Goal: Feedback & Contribution: Contribute content

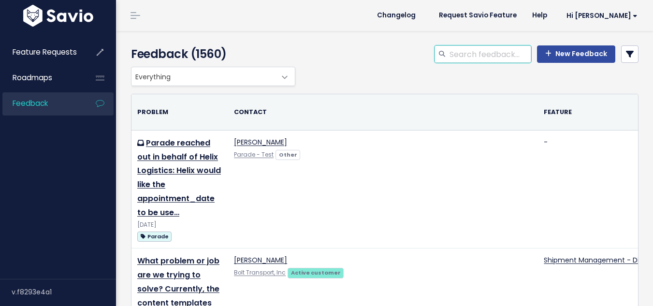
click at [482, 53] on input "search" at bounding box center [489, 53] width 83 height 17
type input "canadian ach"
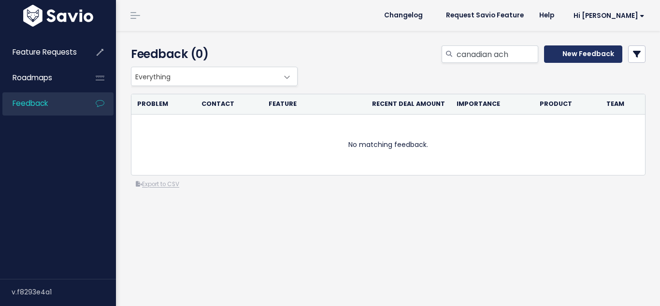
drag, startPoint x: 552, startPoint y: 51, endPoint x: 518, endPoint y: 69, distance: 37.6
click at [552, 52] on icon at bounding box center [555, 53] width 6 height 7
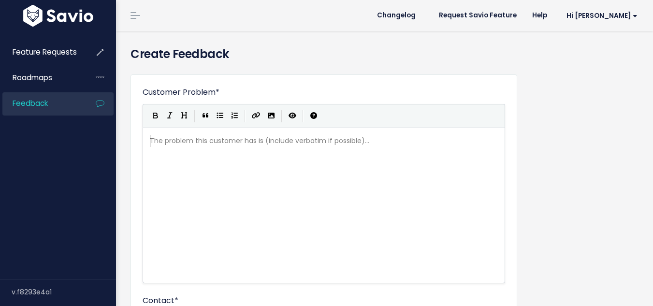
scroll to position [1, 0]
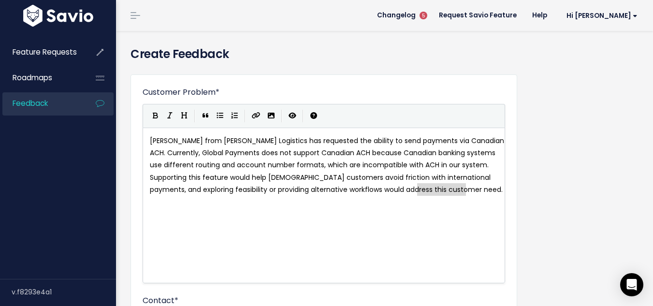
type textarea "[PERSON_NAME] from [PERSON_NAME] Logistics has requested the ability to send pa…"
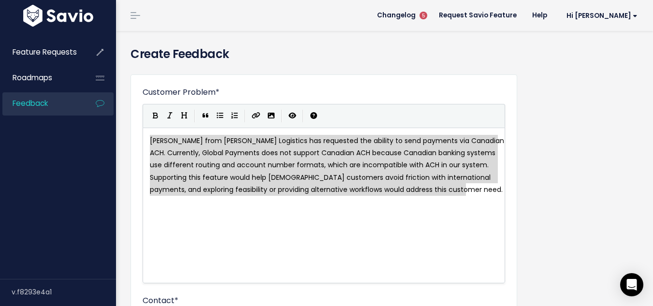
drag, startPoint x: 472, startPoint y: 194, endPoint x: 124, endPoint y: 120, distance: 356.0
paste textarea
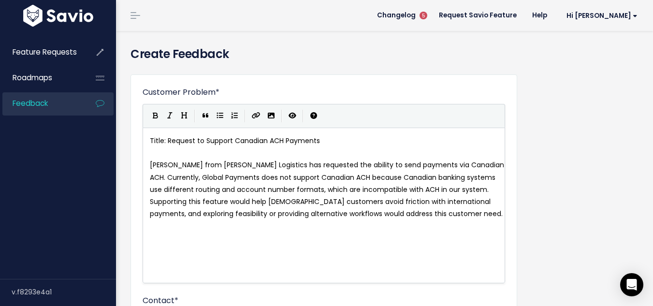
click at [340, 141] on pre "Title: Request to Support Canadian ACH Payments" at bounding box center [327, 141] width 359 height 12
type textarea "- gLOB"
type textarea "G"
type textarea "Global Paymens"
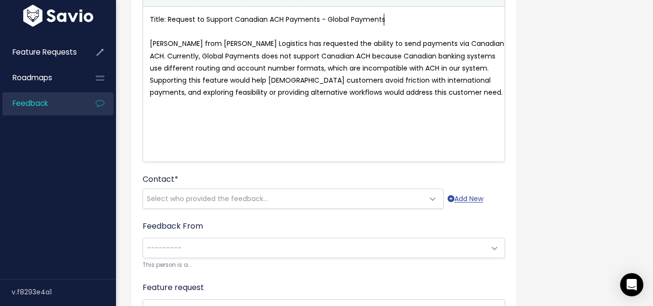
scroll to position [145, 0]
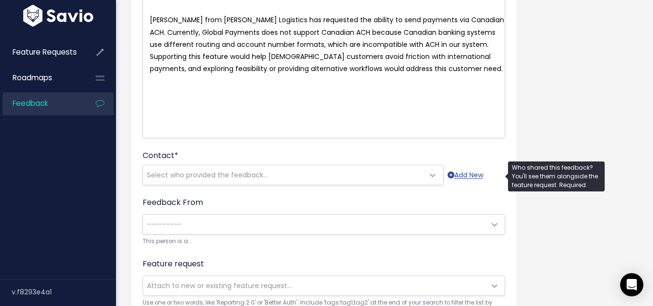
type textarea "ts"
click at [210, 172] on span "Select who provided the feedback..." at bounding box center [207, 175] width 121 height 10
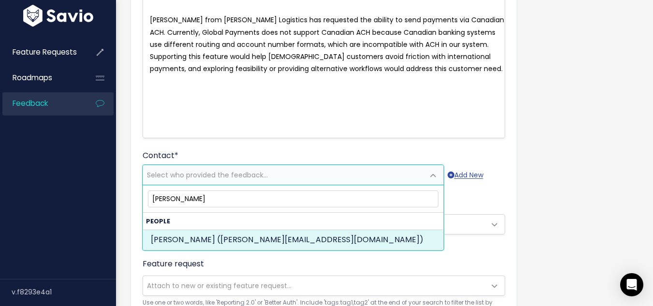
type input "zach freeman"
select select "79622493"
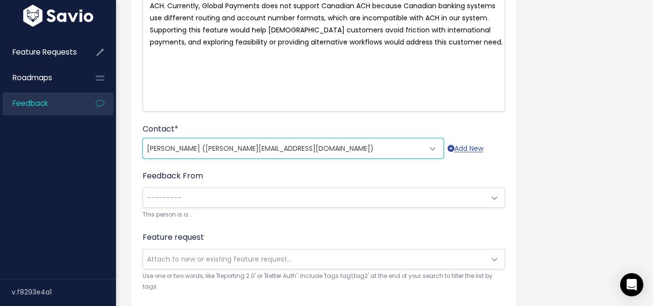
scroll to position [193, 0]
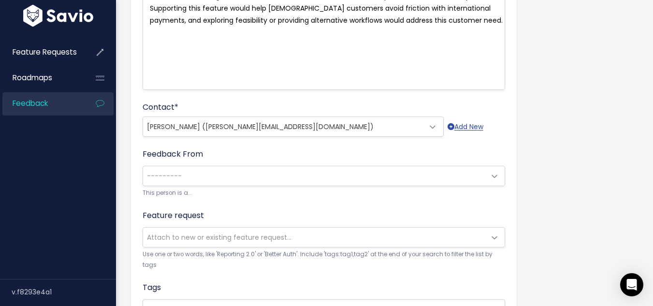
click at [193, 171] on span "---------" at bounding box center [314, 175] width 342 height 19
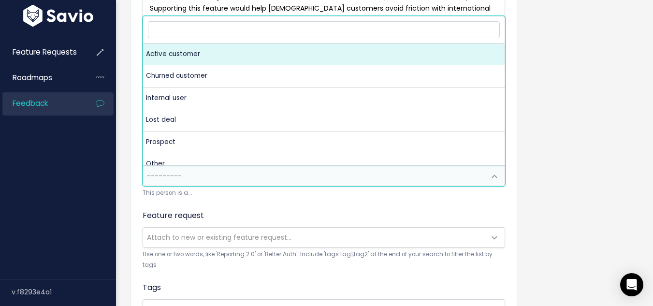
select select "ACTIVE"
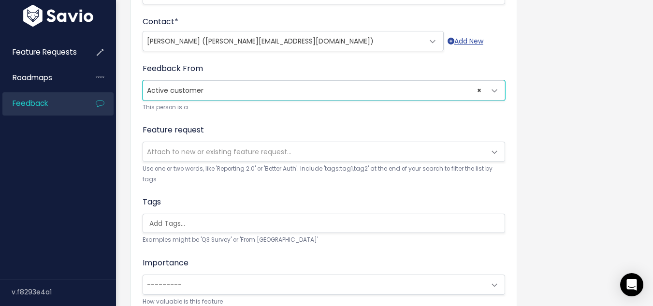
scroll to position [290, 0]
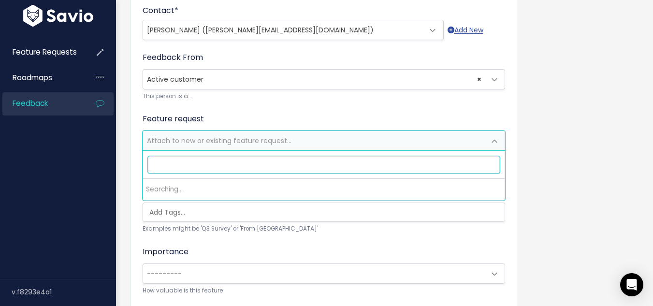
click at [198, 142] on span "Attach to new or existing feature request..." at bounding box center [219, 141] width 144 height 10
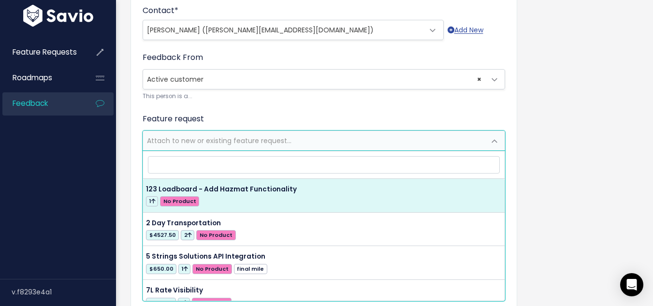
click at [128, 152] on div "Customer Problem * Title: Request to Support Canadian ACH Payments - Global Pay…" at bounding box center [384, 98] width 522 height 643
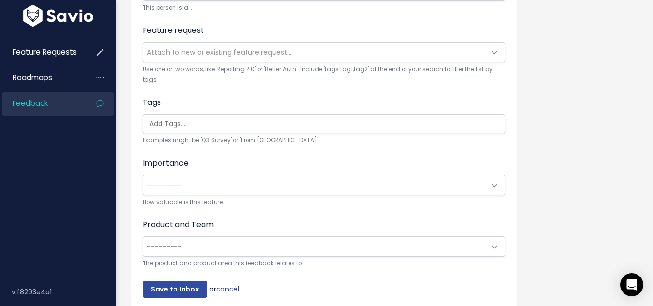
scroll to position [386, 0]
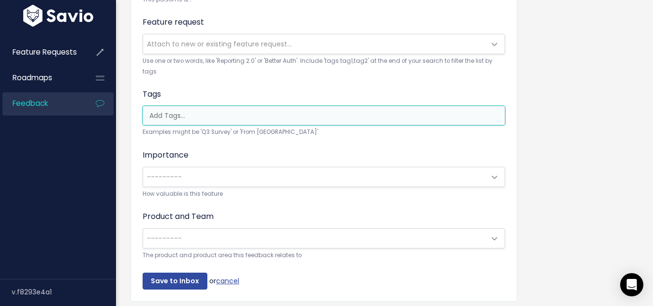
click at [196, 113] on input "search" at bounding box center [325, 116] width 361 height 10
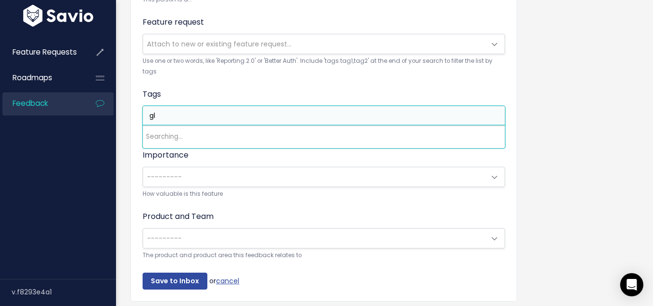
type input "g"
type input "a"
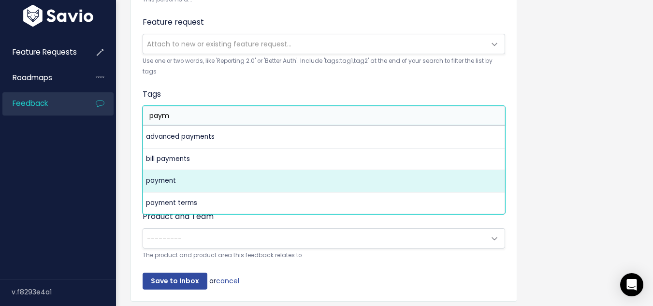
type input "paym"
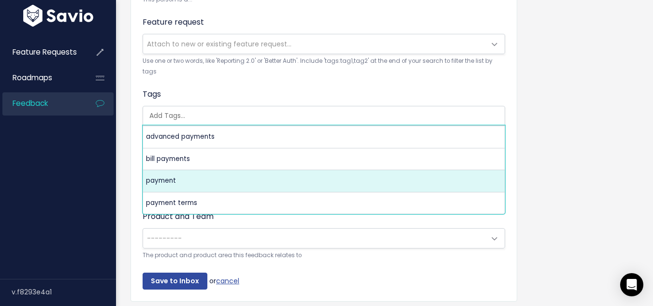
select select "6187"
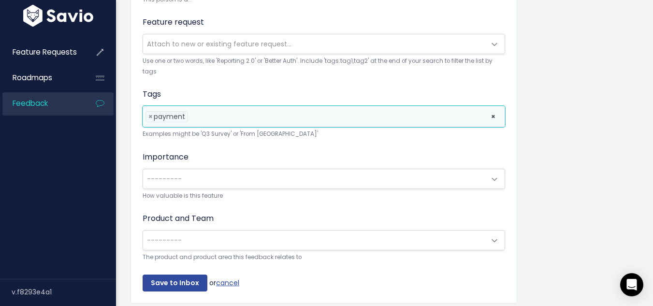
click at [171, 174] on span "---------" at bounding box center [164, 179] width 35 height 10
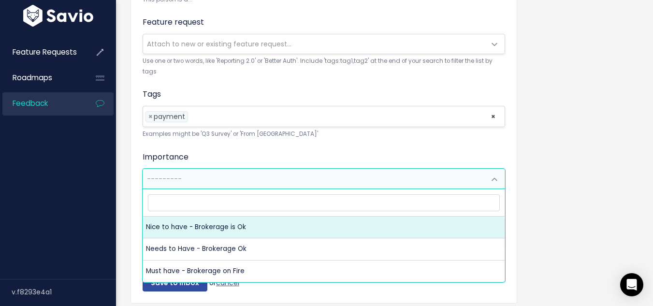
select select "NICE_TO_HAVE"
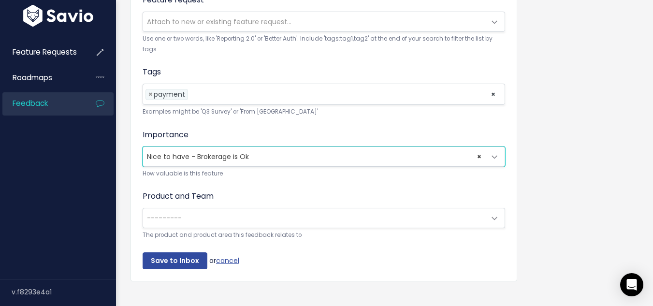
scroll to position [429, 0]
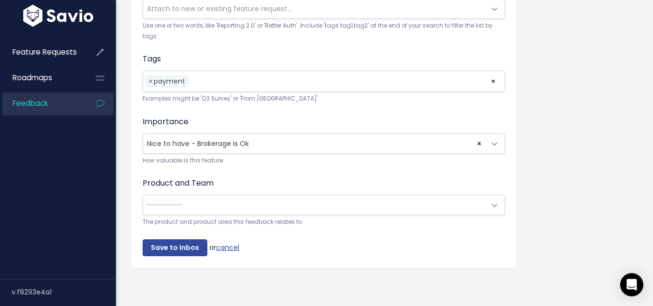
click at [200, 203] on span "---------" at bounding box center [314, 204] width 342 height 19
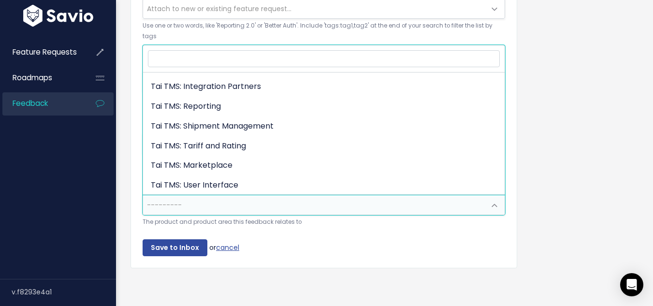
scroll to position [270, 0]
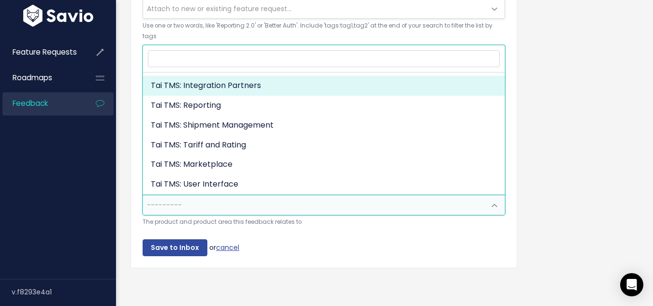
select select "MAIN:INTEGRATION_PARTNERS"
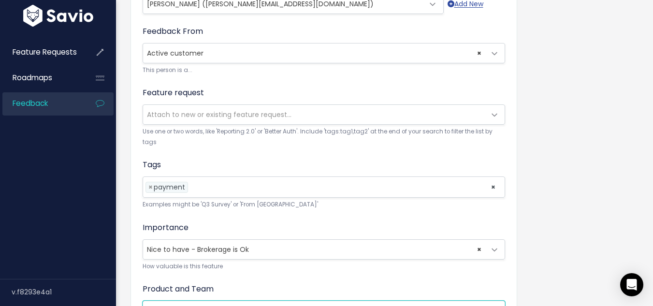
scroll to position [429, 0]
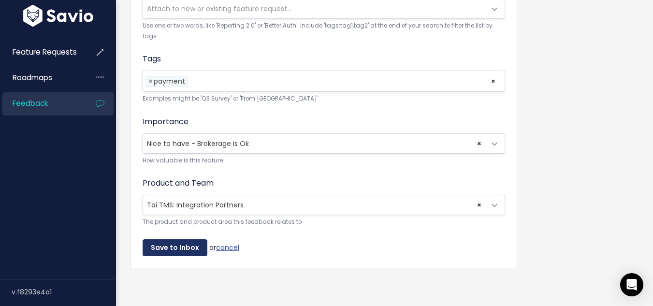
click at [170, 239] on input "Save to Inbox" at bounding box center [175, 247] width 65 height 17
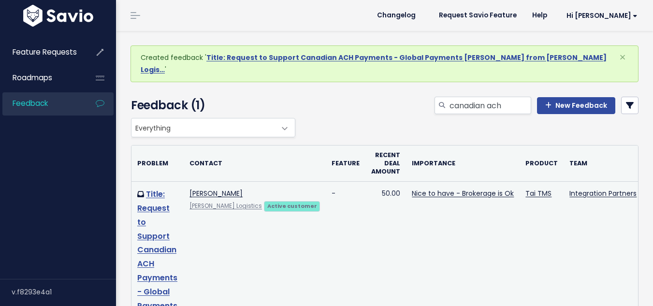
click at [162, 212] on link "Title: Request to Support Canadian ACH Payments - Global Payments Zach Freeman …" at bounding box center [157, 291] width 40 height 206
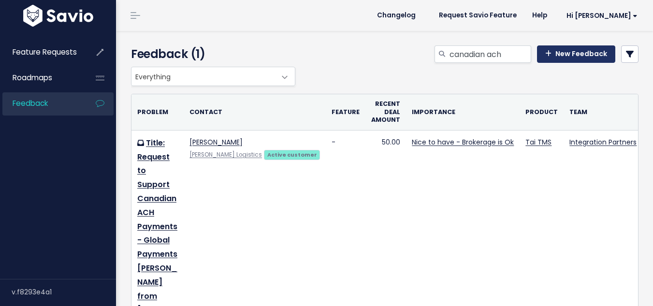
click at [567, 55] on link "New Feedback" at bounding box center [576, 53] width 78 height 17
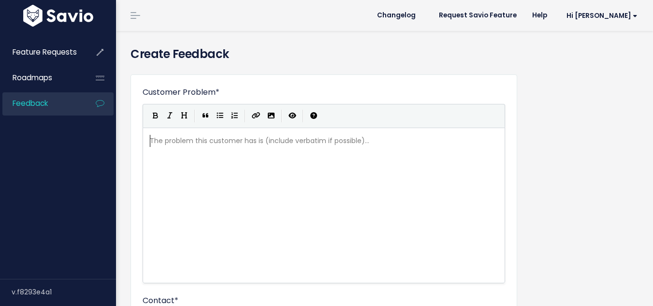
scroll to position [1, 0]
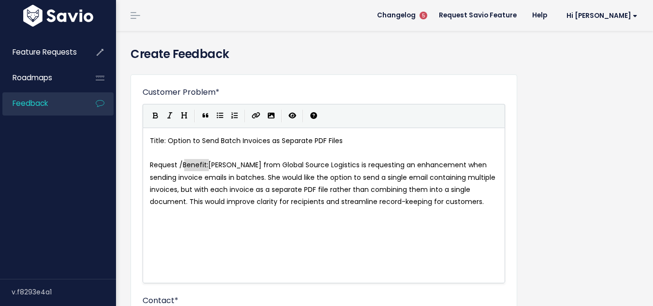
type textarea "/ Benefit:"
drag, startPoint x: 209, startPoint y: 164, endPoint x: 183, endPoint y: 166, distance: 26.7
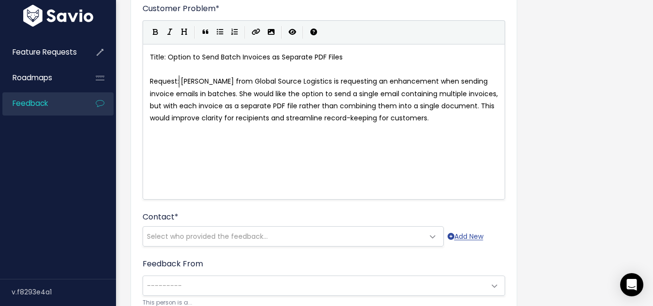
scroll to position [145, 0]
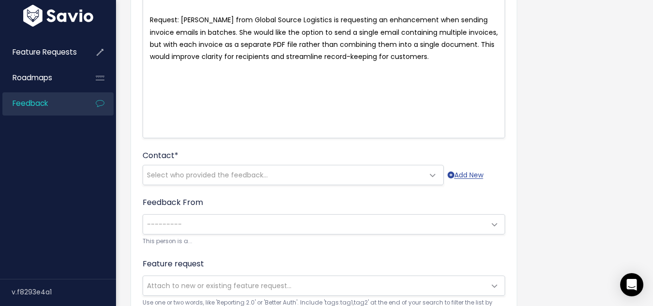
type textarea ":"
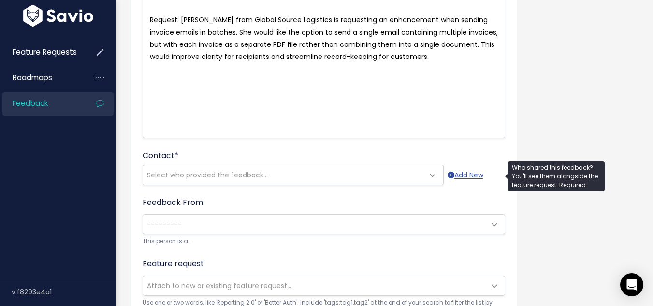
click at [179, 170] on span "Select who provided the feedback..." at bounding box center [207, 175] width 121 height 10
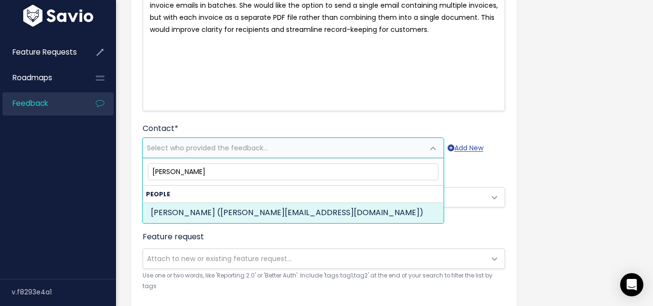
scroll to position [193, 0]
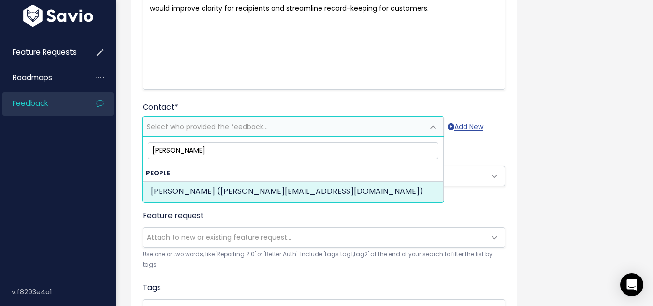
type input "Joanna Oliverio"
select select "SUPPORT"
select select "61543568"
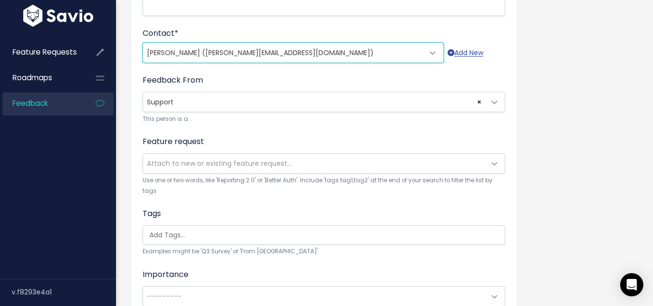
scroll to position [290, 0]
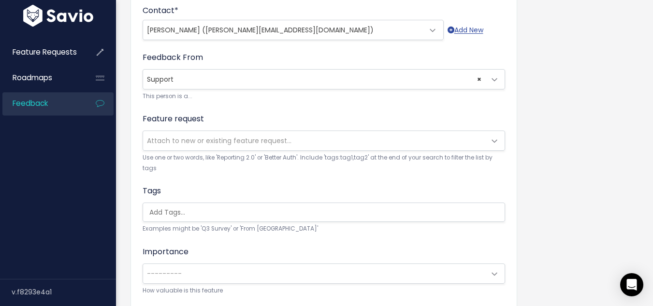
click at [178, 143] on span "Attach to new or existing feature request..." at bounding box center [219, 141] width 144 height 10
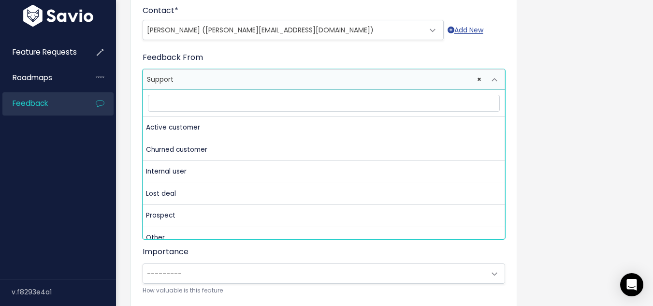
click at [178, 84] on span "× Support" at bounding box center [314, 79] width 342 height 19
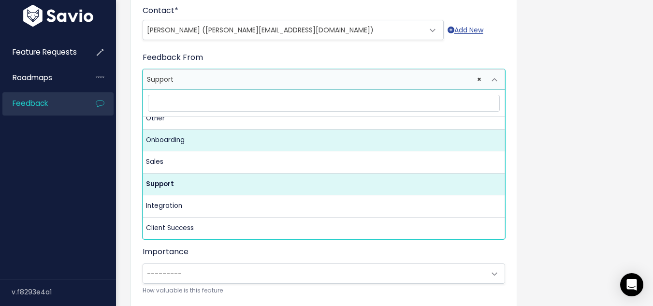
scroll to position [0, 0]
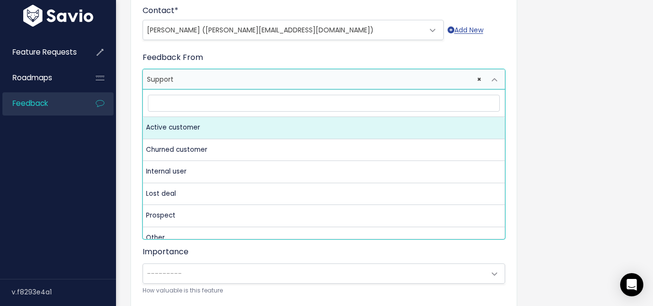
select select "ACTIVE"
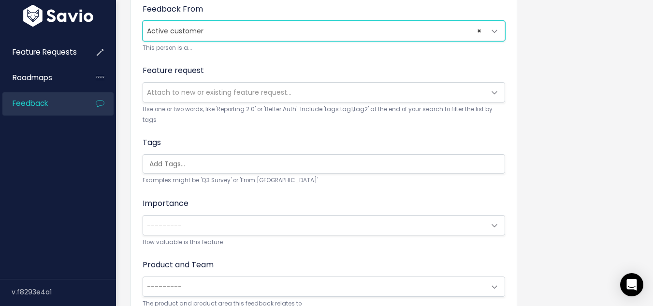
scroll to position [386, 0]
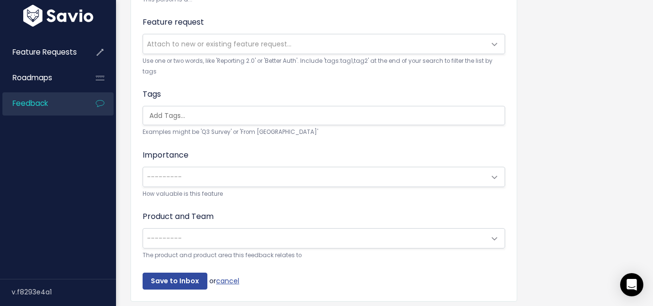
click at [190, 122] on ul at bounding box center [323, 115] width 361 height 18
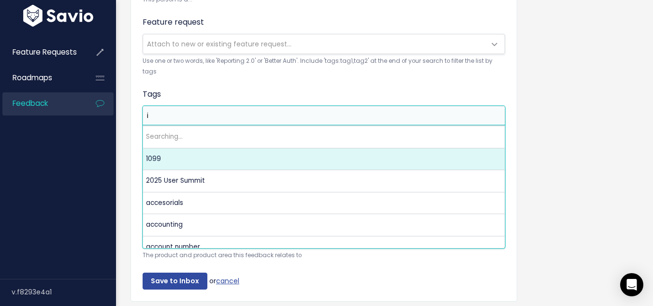
scroll to position [0, 0]
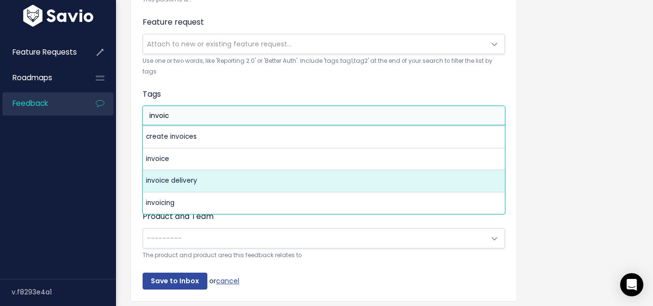
type input "invoic"
select select "5715"
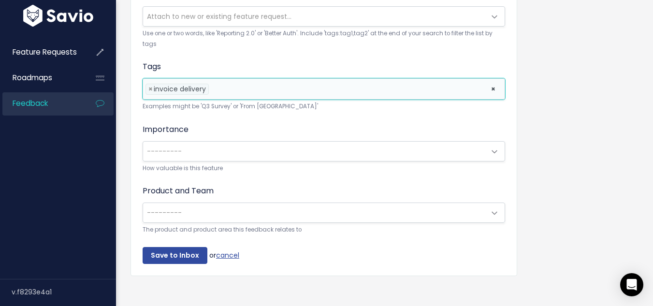
scroll to position [429, 0]
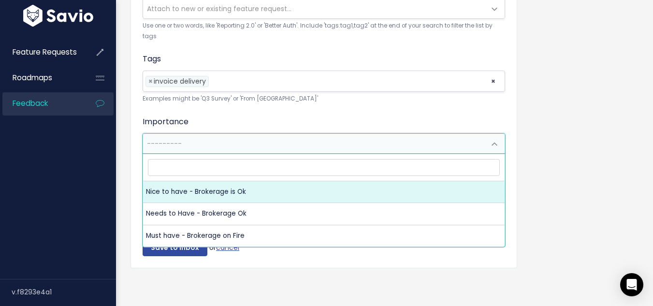
click at [186, 134] on span "---------" at bounding box center [314, 143] width 342 height 19
click at [243, 76] on li at bounding box center [347, 81] width 272 height 10
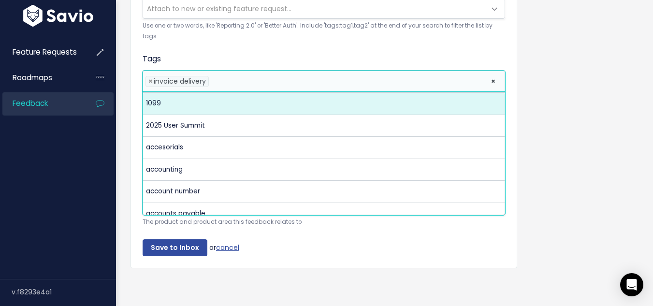
click at [238, 76] on li at bounding box center [347, 81] width 272 height 10
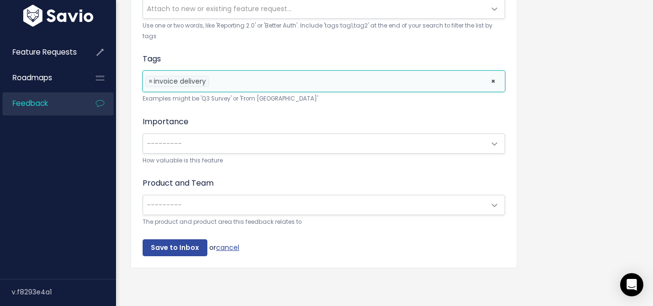
click at [208, 139] on span "---------" at bounding box center [314, 143] width 342 height 19
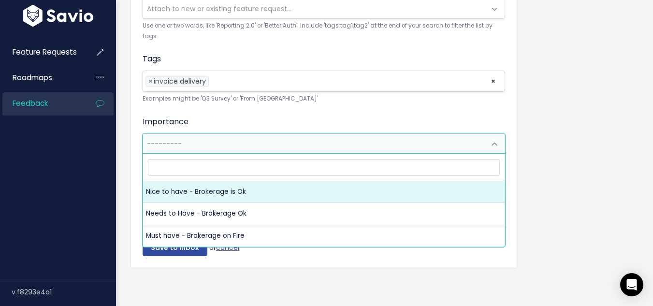
select select "NICE_TO_HAVE"
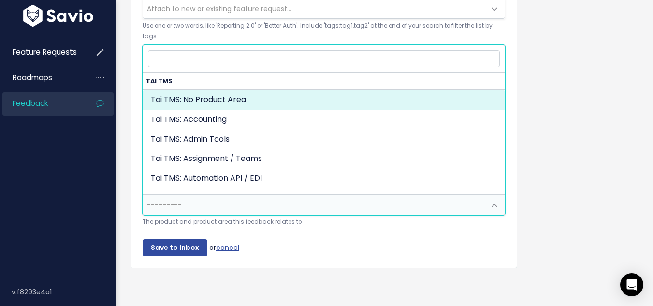
click at [195, 197] on span "---------" at bounding box center [314, 204] width 342 height 19
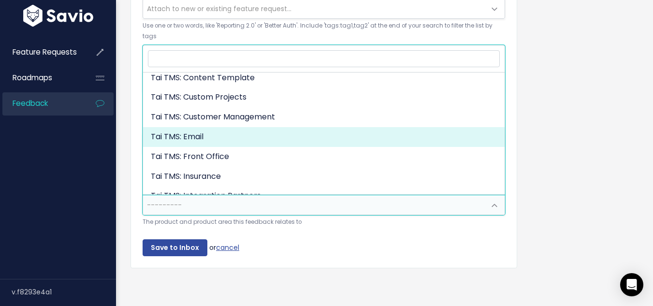
scroll to position [145, 0]
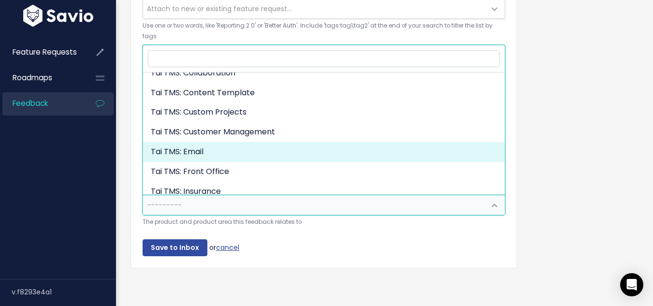
select select "MAIN:EMAIL"
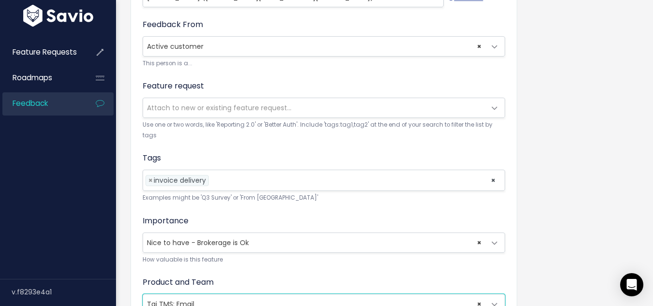
scroll to position [429, 0]
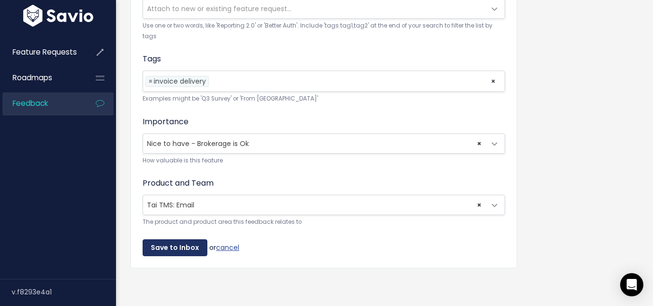
click at [160, 241] on input "Save to Inbox" at bounding box center [175, 247] width 65 height 17
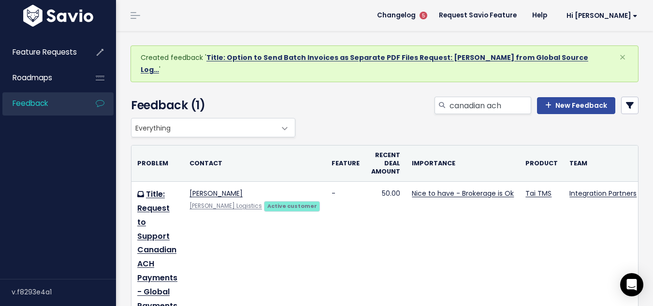
click at [304, 57] on link "Title: Option to Send Batch Invoices as Separate PDF Files Request: [PERSON_NAM…" at bounding box center [364, 64] width 447 height 22
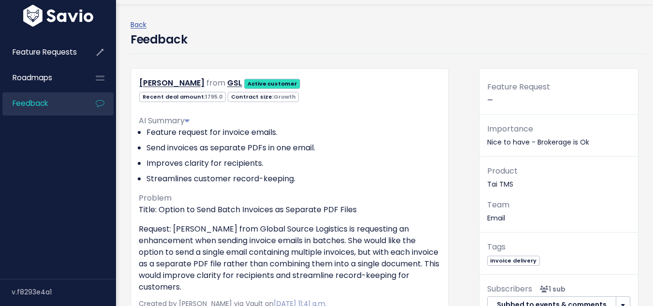
scroll to position [48, 0]
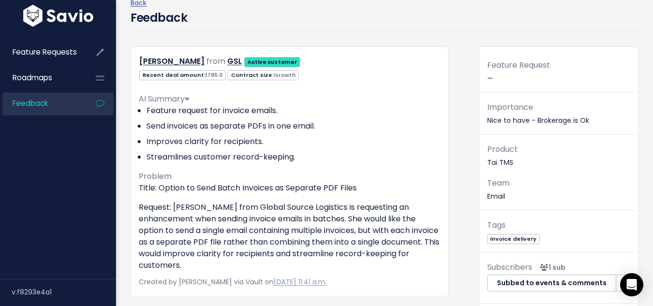
click at [361, 93] on div "AI Summary Feature request for invoice emails. Send invoices as separate PDFs i…" at bounding box center [289, 178] width 301 height 185
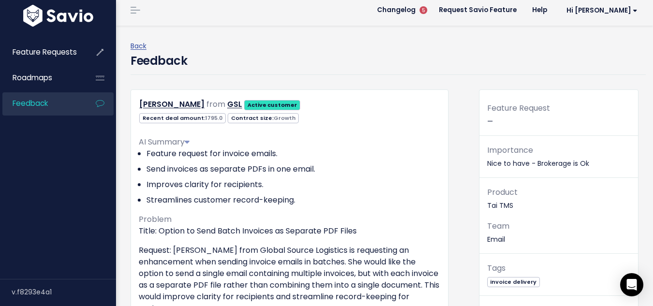
scroll to position [0, 0]
